Goal: Task Accomplishment & Management: Use online tool/utility

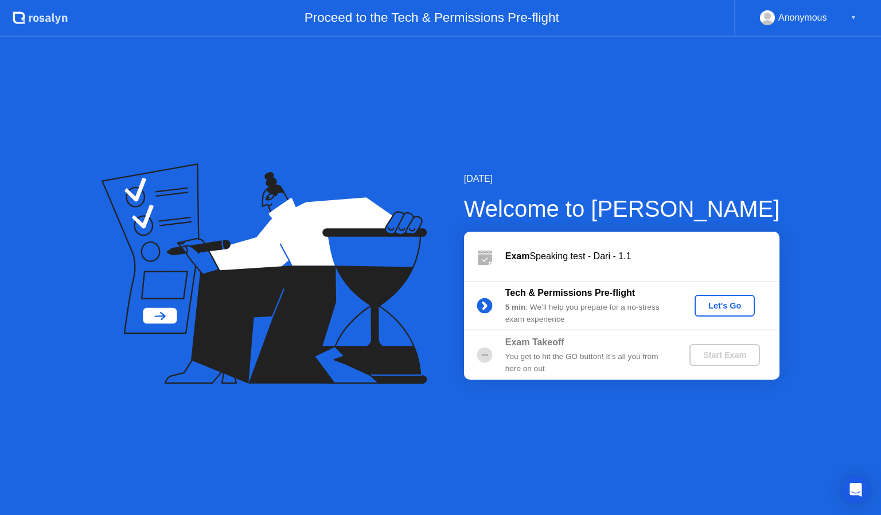
click at [733, 309] on div "Let's Go" at bounding box center [724, 305] width 51 height 9
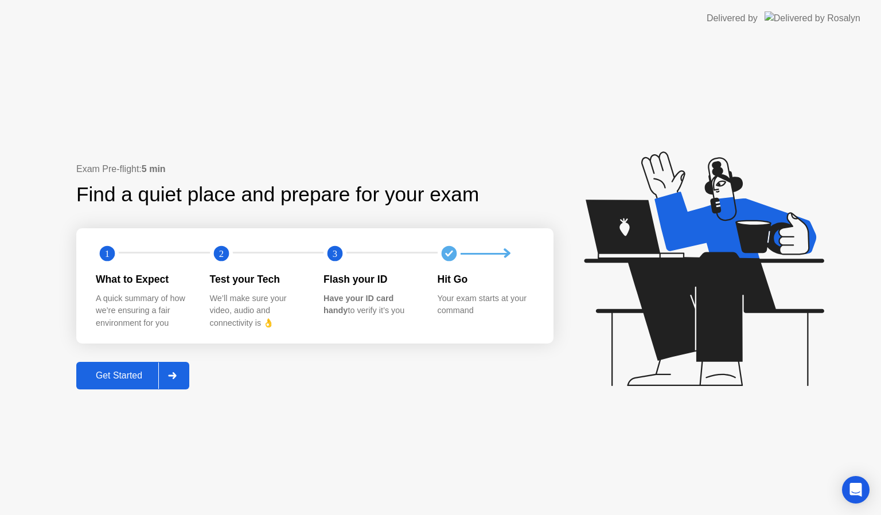
click at [180, 376] on div at bounding box center [172, 376] width 28 height 26
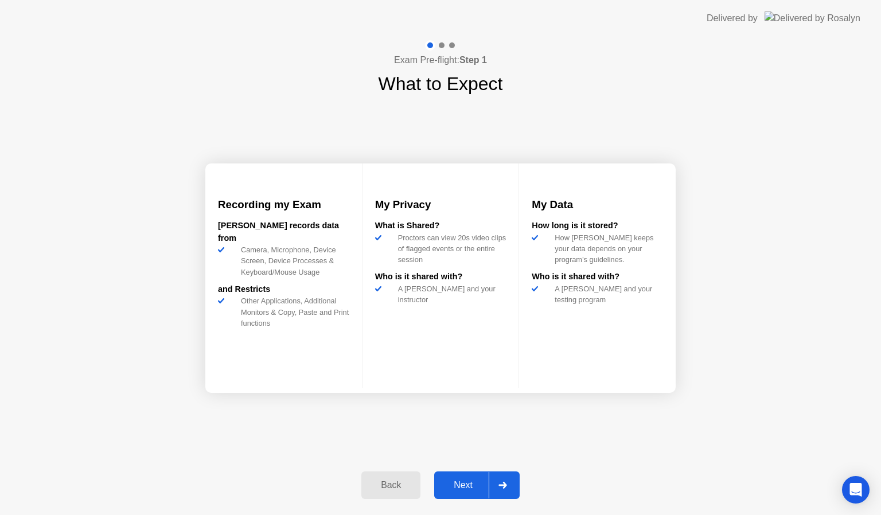
click at [507, 489] on div at bounding box center [503, 485] width 28 height 26
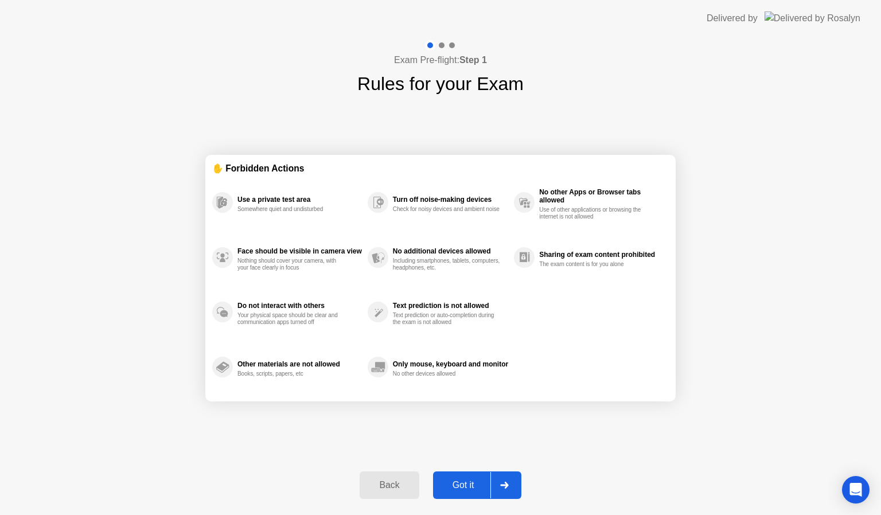
click at [507, 489] on div at bounding box center [504, 485] width 28 height 26
select select "**********"
select select "*******"
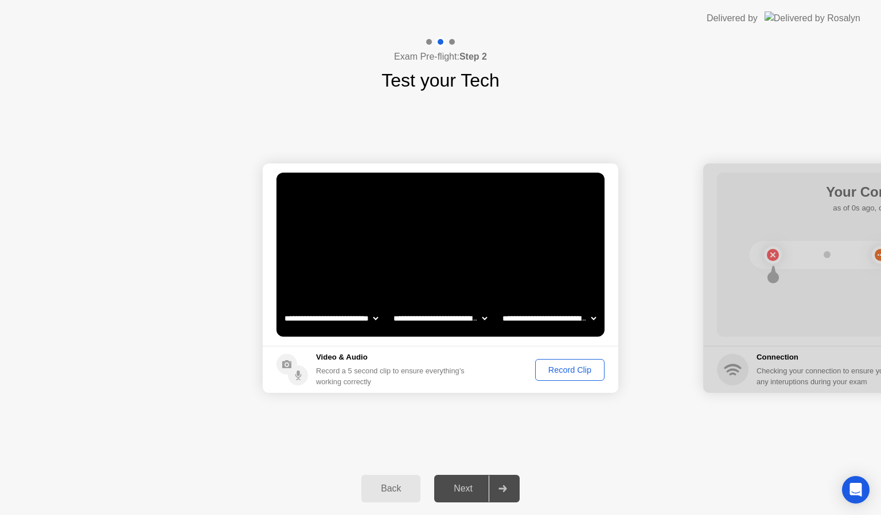
click at [582, 372] on div "Record Clip" at bounding box center [569, 369] width 61 height 9
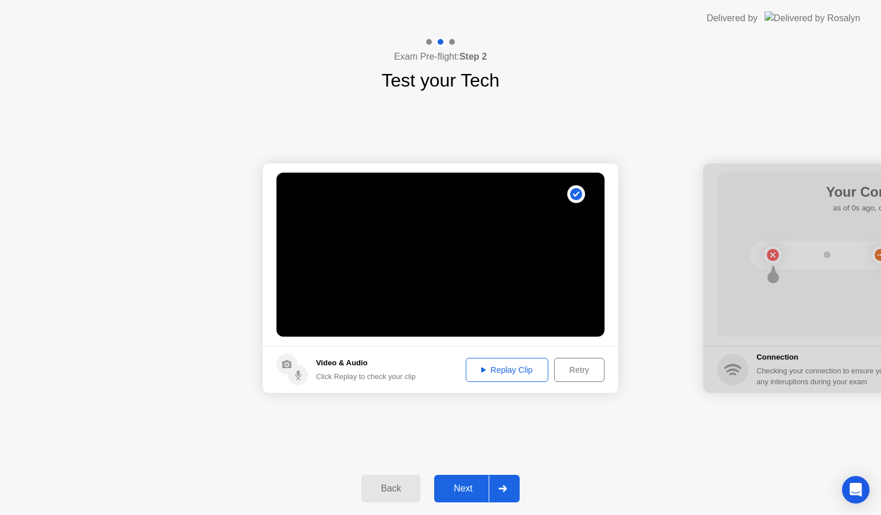
click at [507, 482] on div at bounding box center [503, 489] width 28 height 26
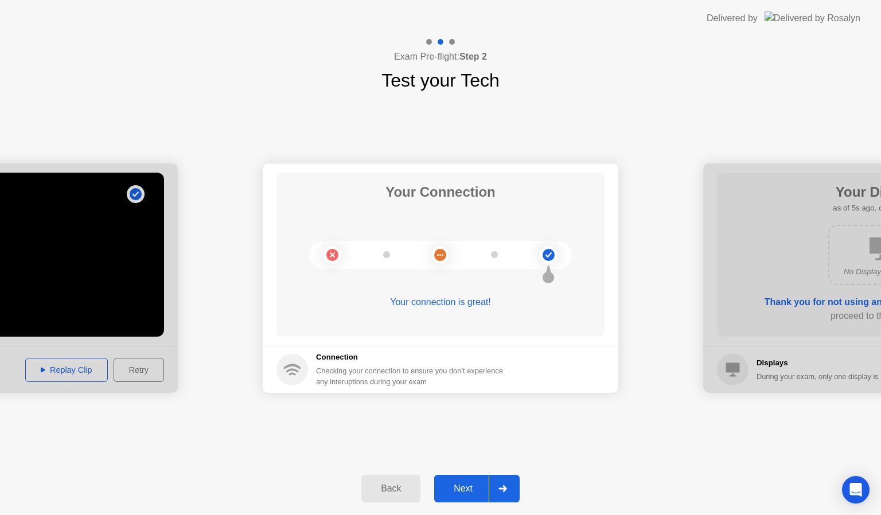
click at [507, 482] on div at bounding box center [503, 489] width 28 height 26
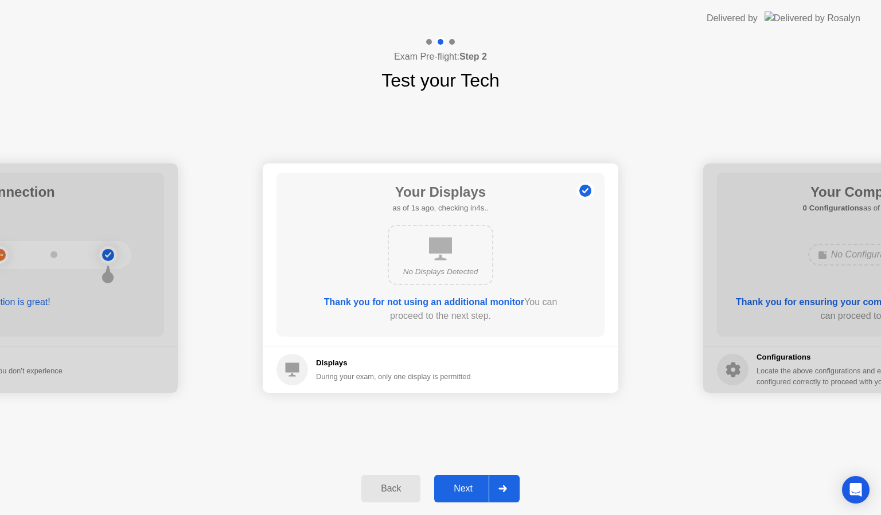
click at [507, 482] on div at bounding box center [503, 489] width 28 height 26
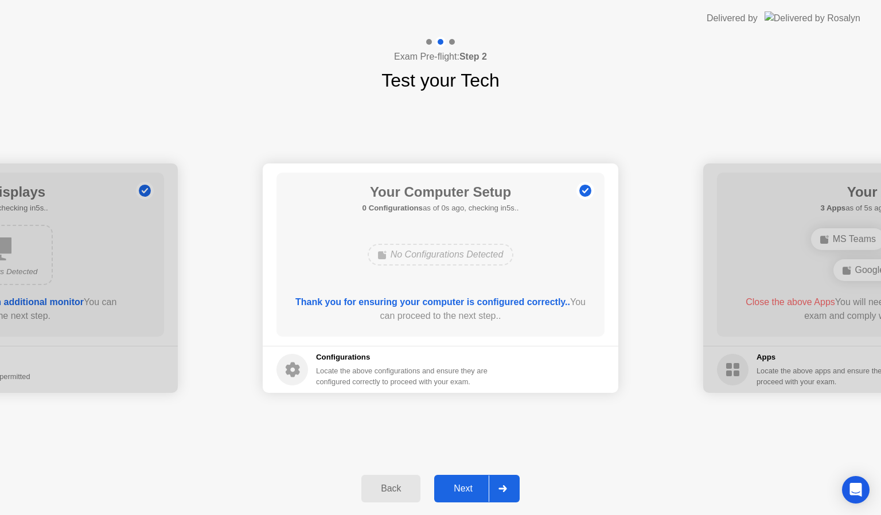
click at [507, 482] on div at bounding box center [503, 489] width 28 height 26
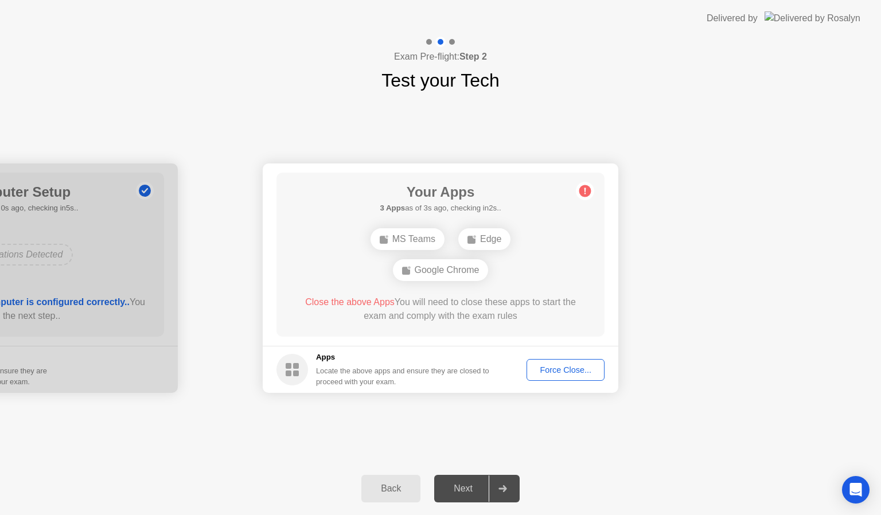
click at [563, 365] on div "Force Close..." at bounding box center [566, 369] width 70 height 9
click at [411, 223] on div "Your Apps 1 App as of 4s ago, checking in1s.. Edge Close the above App You will…" at bounding box center [441, 255] width 328 height 164
click at [453, 255] on div "Edge" at bounding box center [440, 255] width 52 height 22
click at [572, 368] on div "Force Close..." at bounding box center [566, 369] width 70 height 9
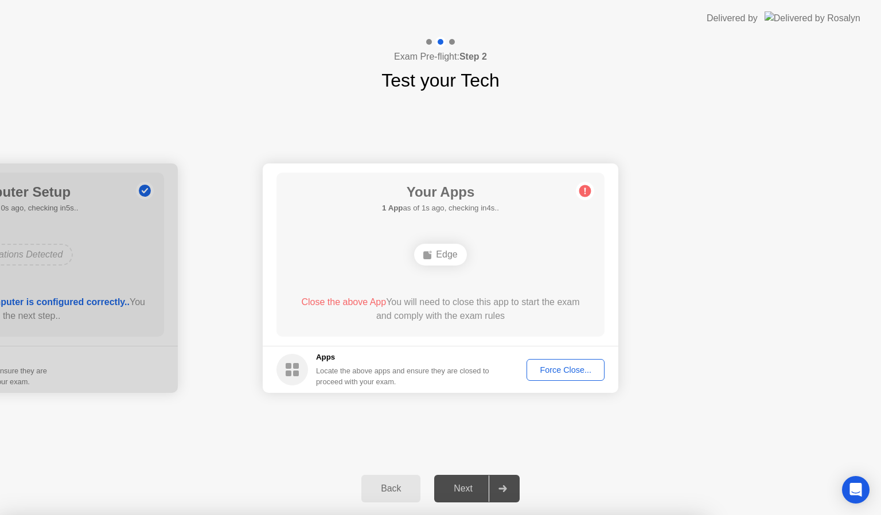
click at [563, 373] on div "Force Close..." at bounding box center [566, 369] width 70 height 9
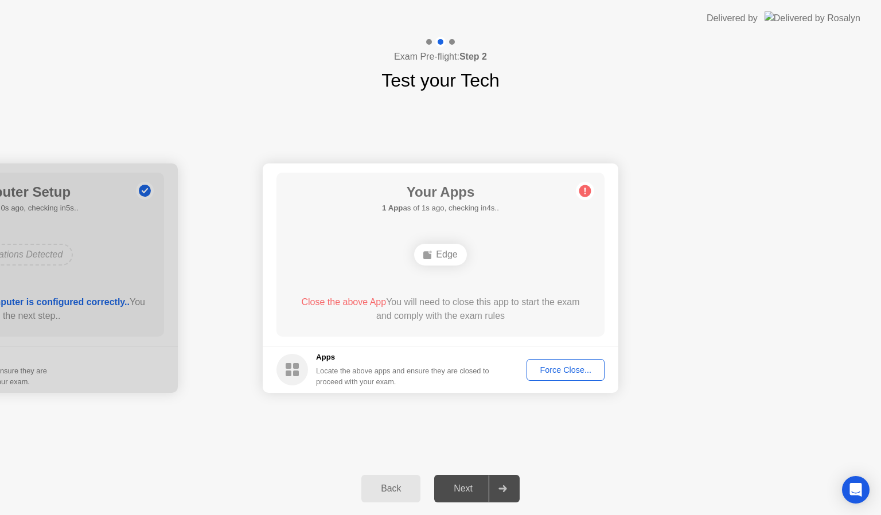
click at [436, 252] on div "Edge" at bounding box center [440, 255] width 52 height 22
click at [559, 371] on div "Force Close..." at bounding box center [566, 369] width 70 height 9
click at [563, 365] on div "Force Close..." at bounding box center [566, 369] width 70 height 9
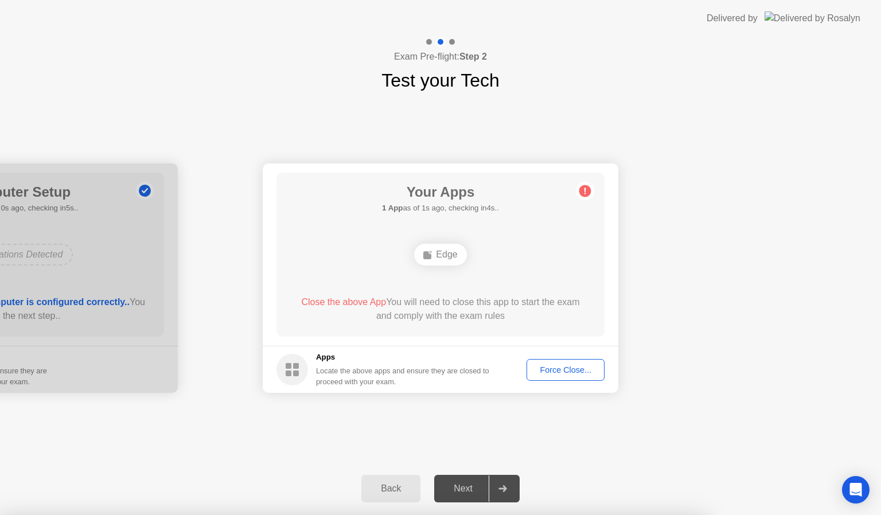
click at [569, 367] on div "Force Close..." at bounding box center [566, 369] width 70 height 9
click at [568, 367] on div "Force Close..." at bounding box center [566, 369] width 70 height 9
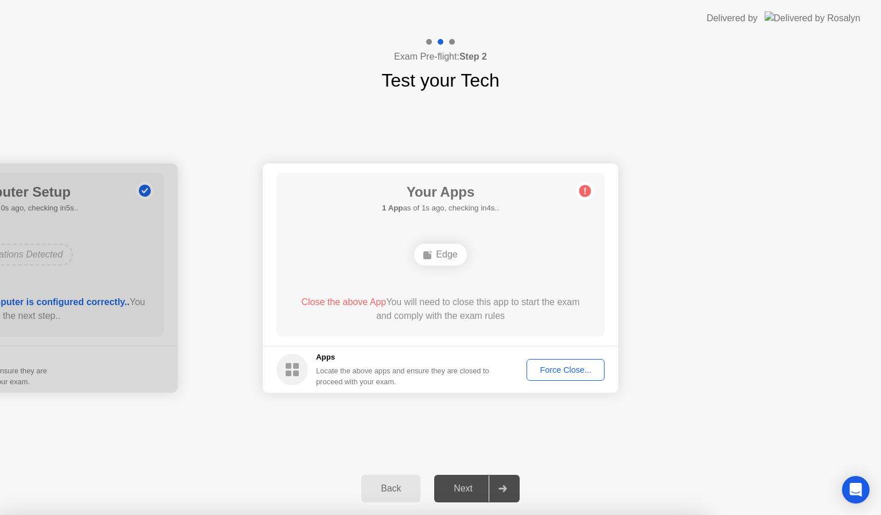
click at [563, 362] on button "Force Close..." at bounding box center [566, 370] width 78 height 22
click at [365, 298] on span "Close the above App" at bounding box center [343, 302] width 85 height 10
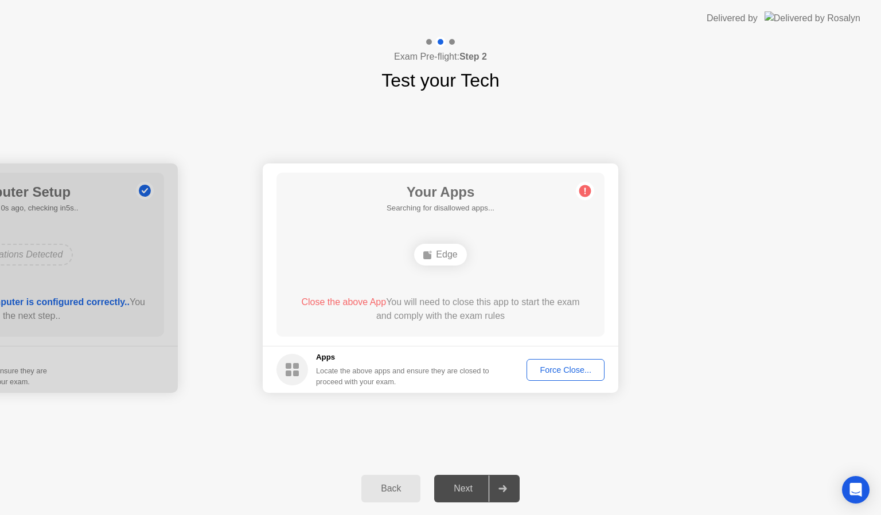
click at [344, 305] on span "Close the above App" at bounding box center [343, 302] width 85 height 10
click at [564, 369] on div "Force Close..." at bounding box center [566, 369] width 70 height 9
click at [571, 369] on div "Force Close..." at bounding box center [566, 369] width 70 height 9
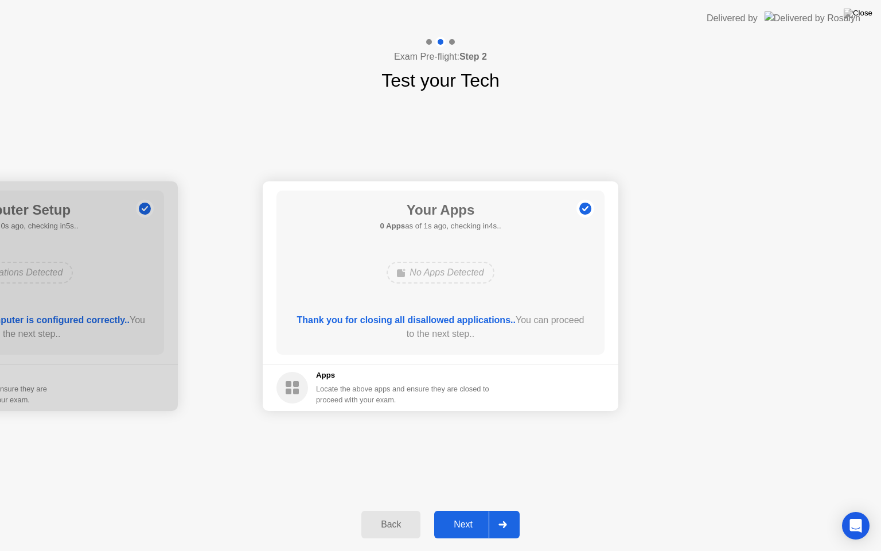
click at [505, 515] on div at bounding box center [503, 524] width 28 height 26
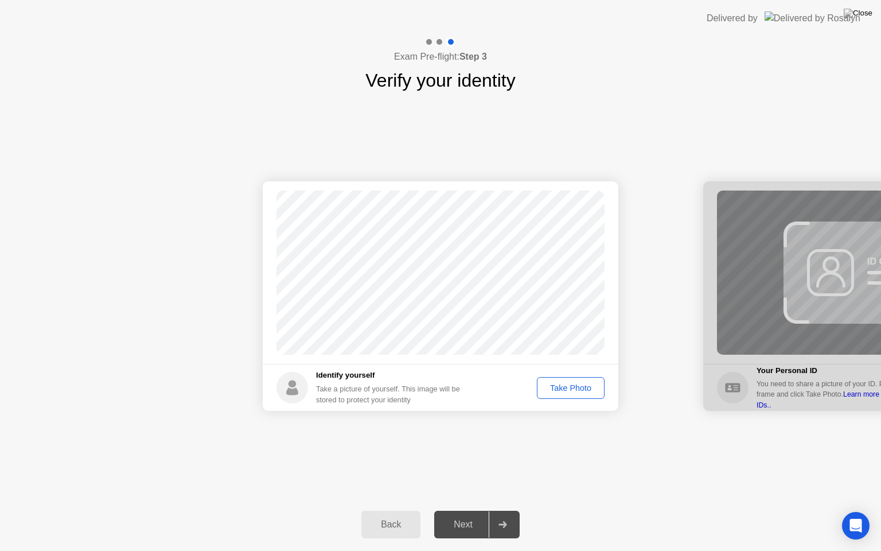
click at [569, 389] on div "Take Photo" at bounding box center [571, 387] width 60 height 9
click at [500, 515] on div at bounding box center [503, 524] width 28 height 26
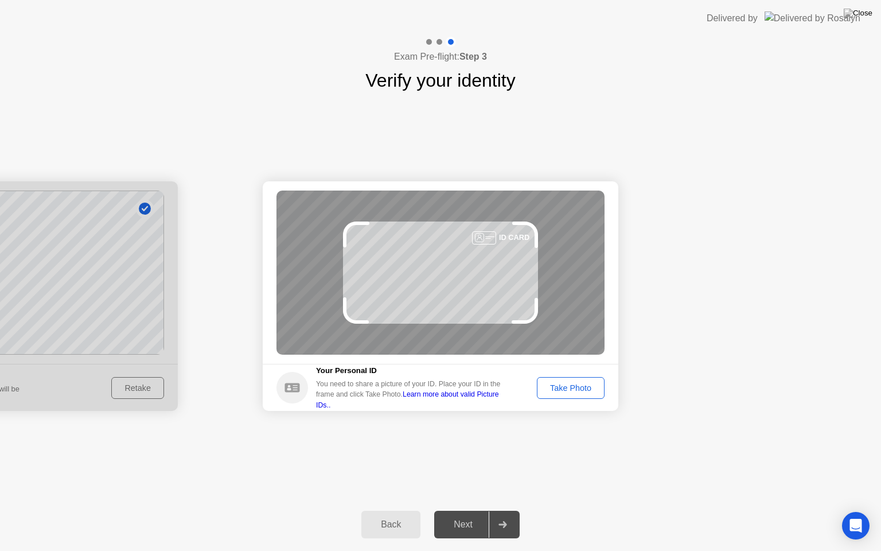
click at [576, 391] on div "Take Photo" at bounding box center [571, 387] width 60 height 9
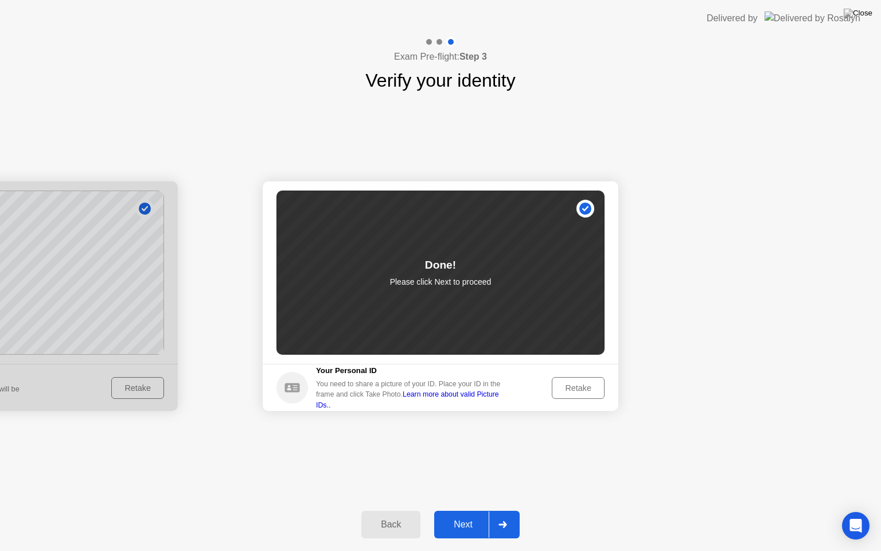
click at [511, 515] on div at bounding box center [503, 524] width 28 height 26
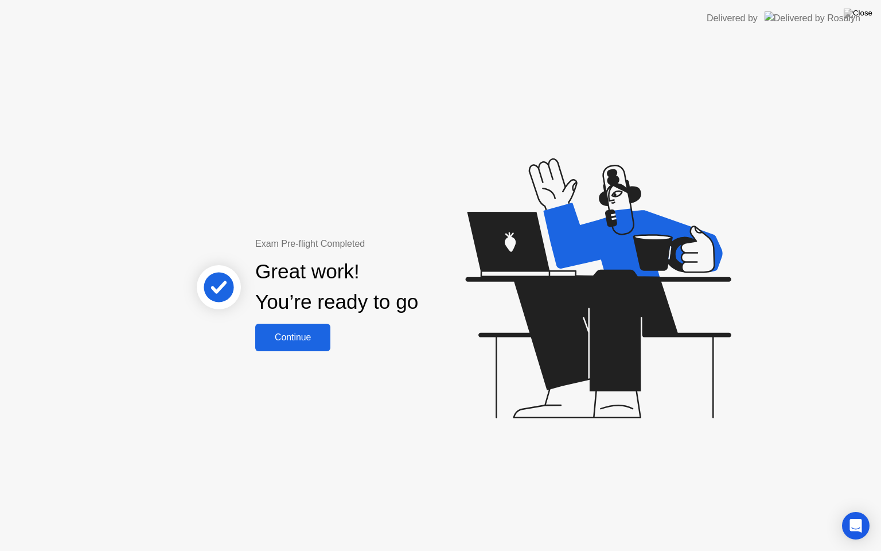
click at [300, 351] on div "Exam Pre-flight Completed Great work! You’re ready to go Continue" at bounding box center [440, 294] width 881 height 514
click at [303, 341] on div "Continue" at bounding box center [293, 337] width 68 height 10
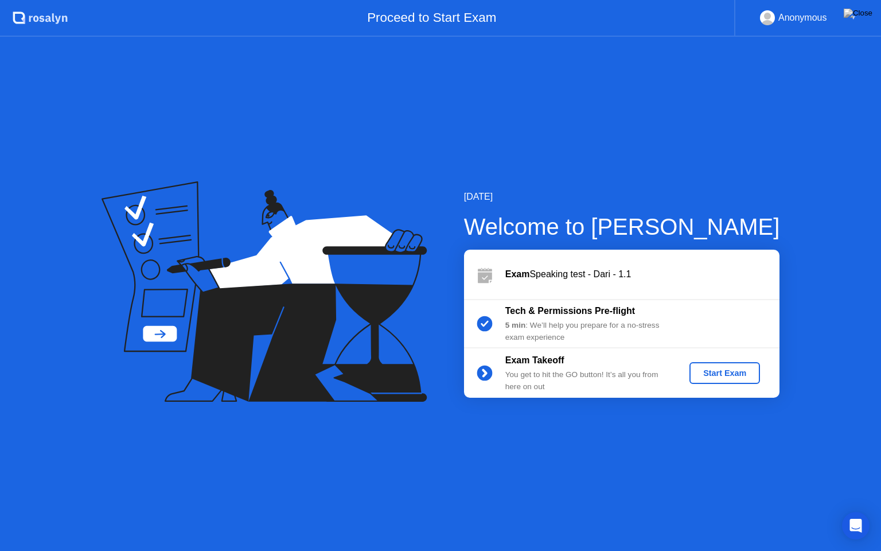
click at [715, 373] on div "Start Exam" at bounding box center [724, 372] width 61 height 9
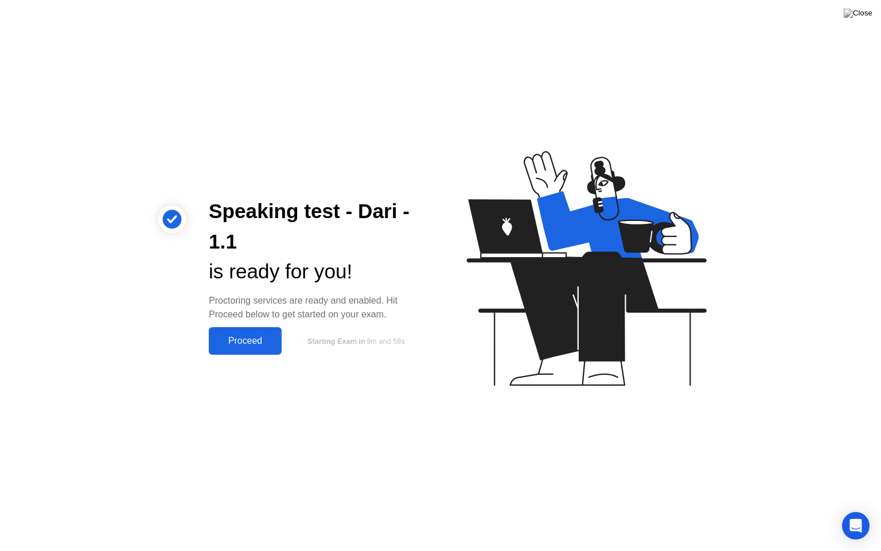
click at [270, 346] on div "Proceed" at bounding box center [245, 341] width 66 height 10
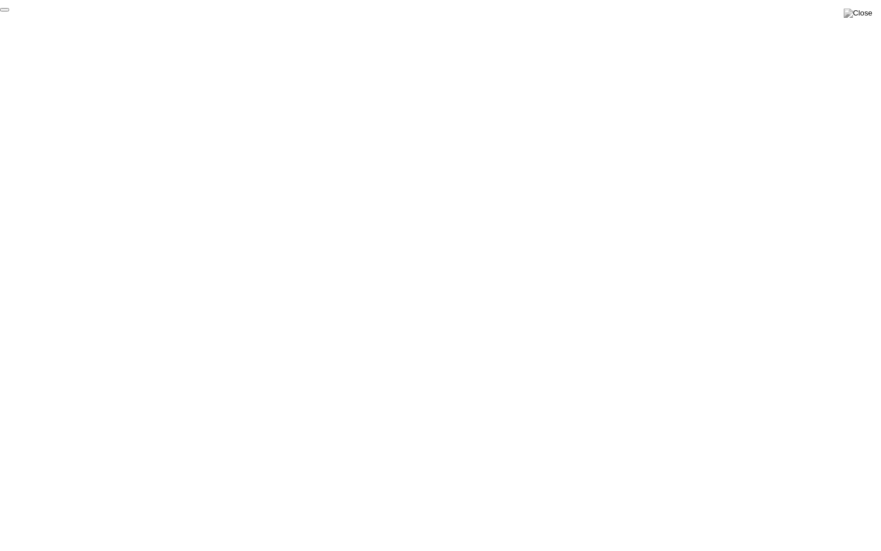
click div "End Proctoring Session"
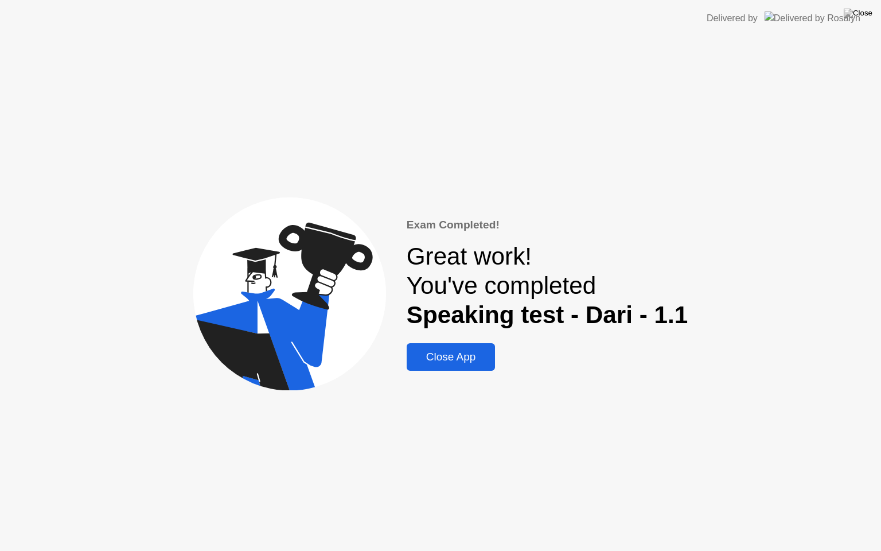
click at [457, 360] on div "Close App" at bounding box center [451, 357] width 82 height 13
